Goal: Find specific fact: Find specific fact

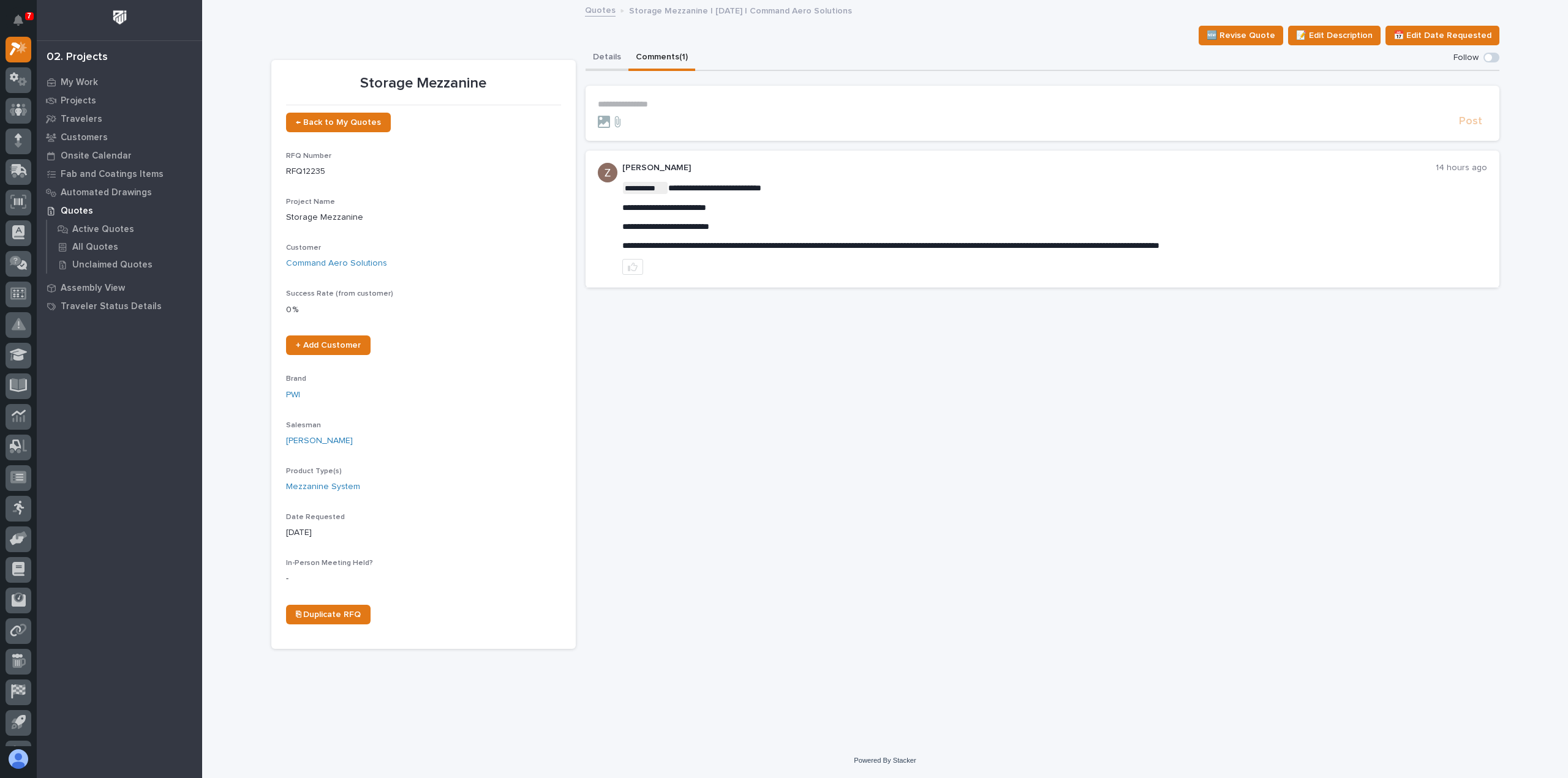
click at [609, 56] on button "Details" at bounding box center [607, 58] width 43 height 26
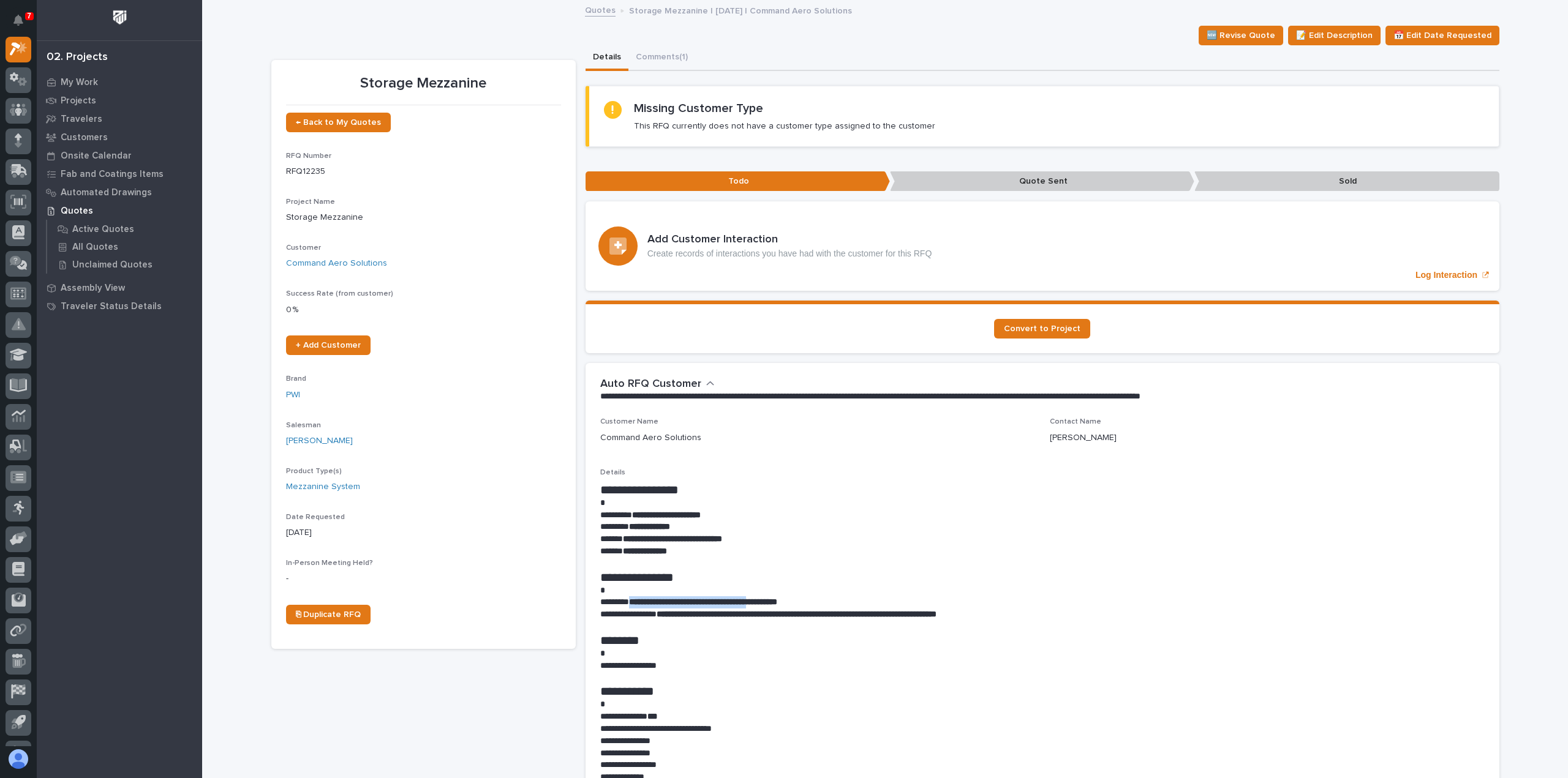
drag, startPoint x: 631, startPoint y: 604, endPoint x: 784, endPoint y: 604, distance: 153.0
click at [777, 604] on strong "**********" at bounding box center [703, 602] width 148 height 8
copy strong "**********"
